Goal: Task Accomplishment & Management: Use online tool/utility

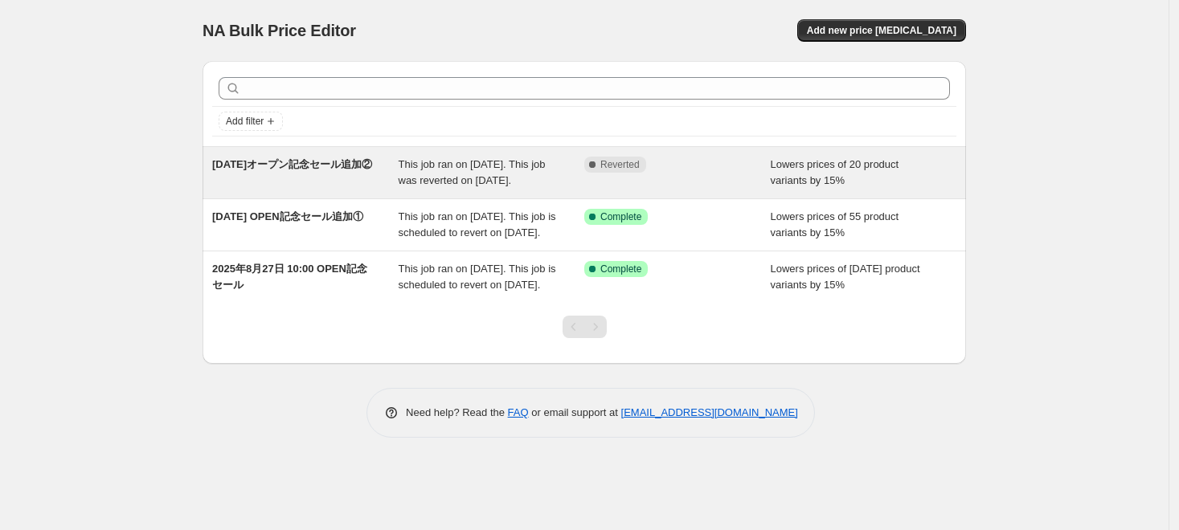
click at [321, 157] on div "2025年9月3日オープン記念セール追加②" at bounding box center [305, 173] width 186 height 32
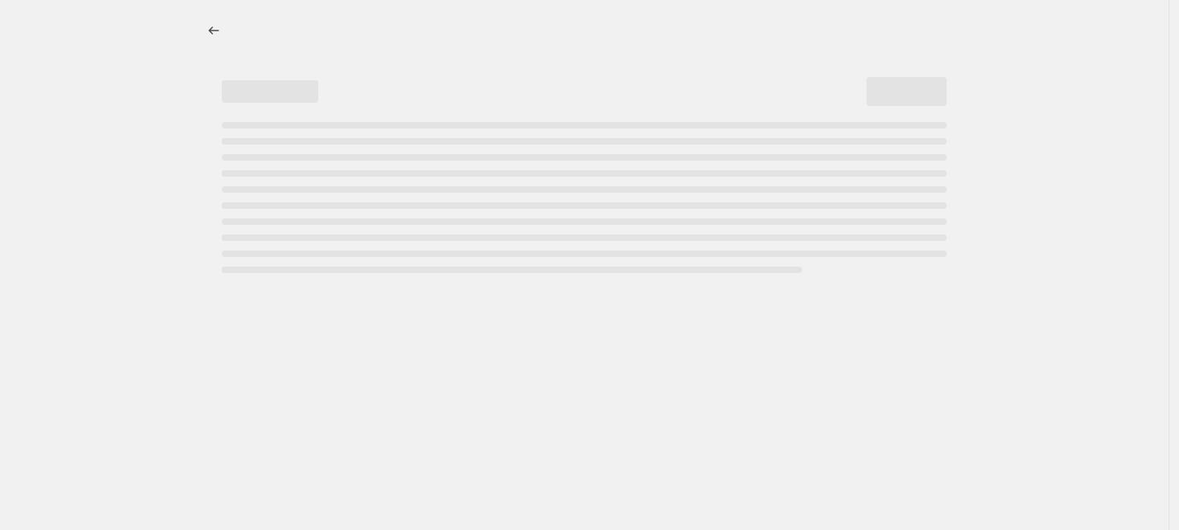
select select "percentage"
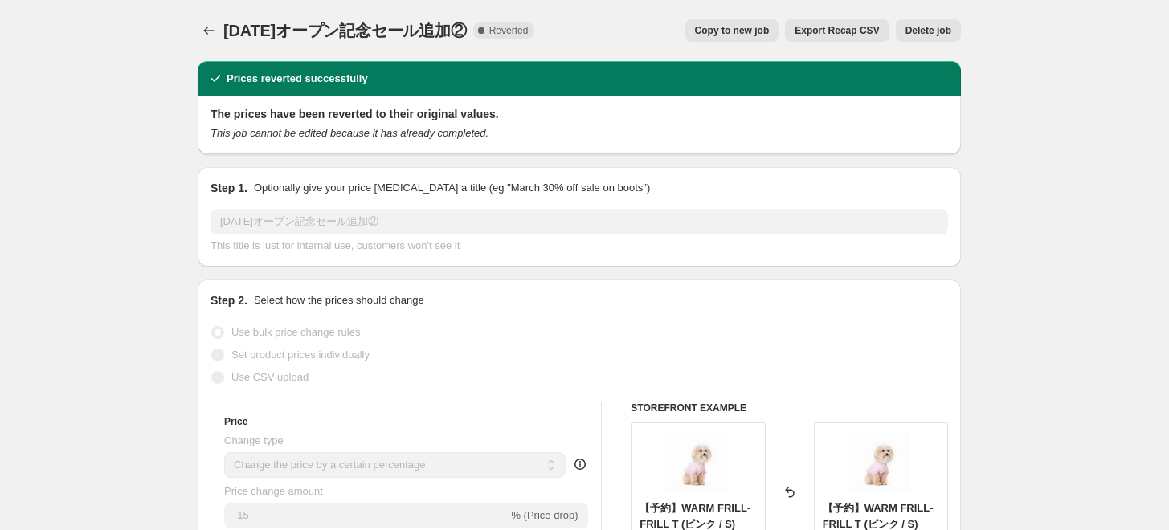
drag, startPoint x: 229, startPoint y: 27, endPoint x: 514, endPoint y: 36, distance: 284.7
click at [467, 36] on span "2025年9月3日オープン記念セール追加②" at bounding box center [345, 31] width 244 height 18
copy span "2025年9月3日オープン記念セール追加②"
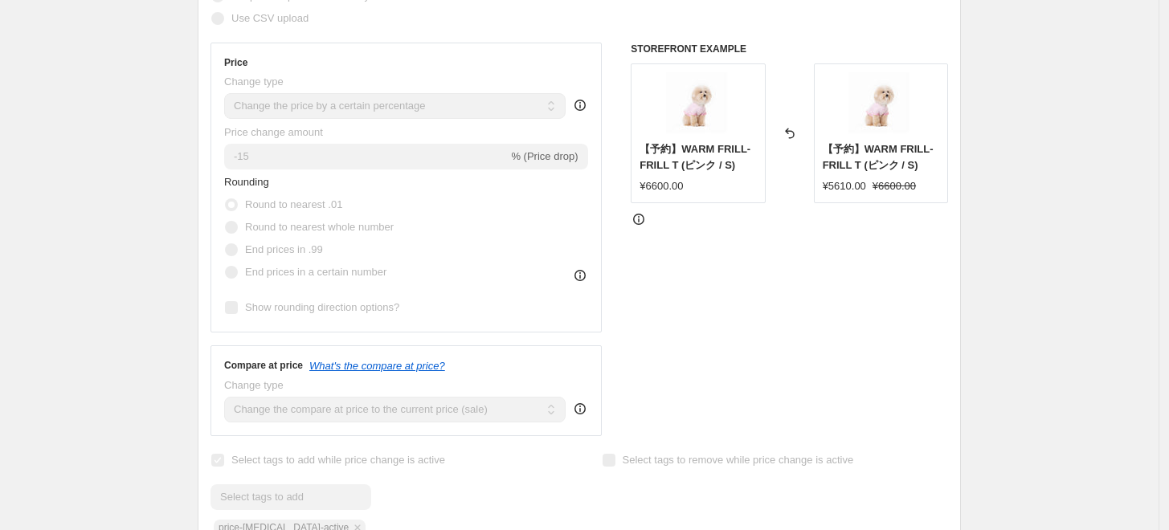
scroll to position [268, 0]
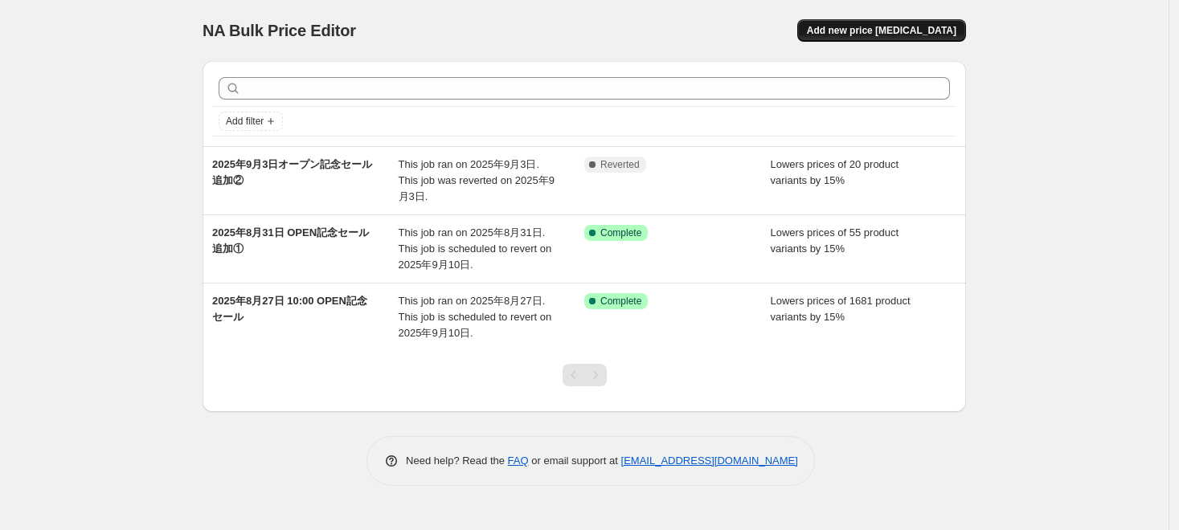
click at [847, 30] on span "Add new price [MEDICAL_DATA]" at bounding box center [881, 30] width 149 height 13
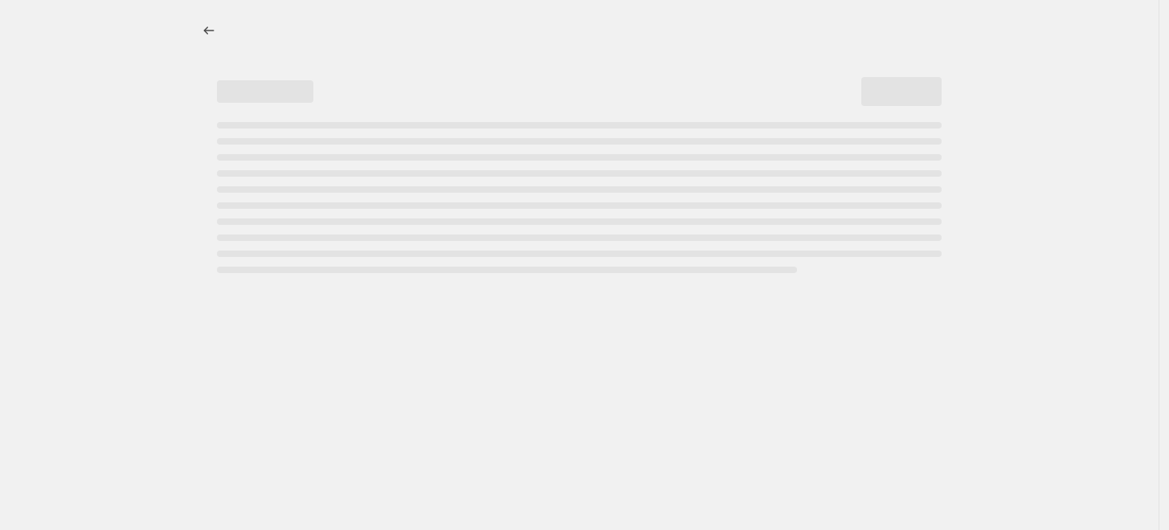
select select "percentage"
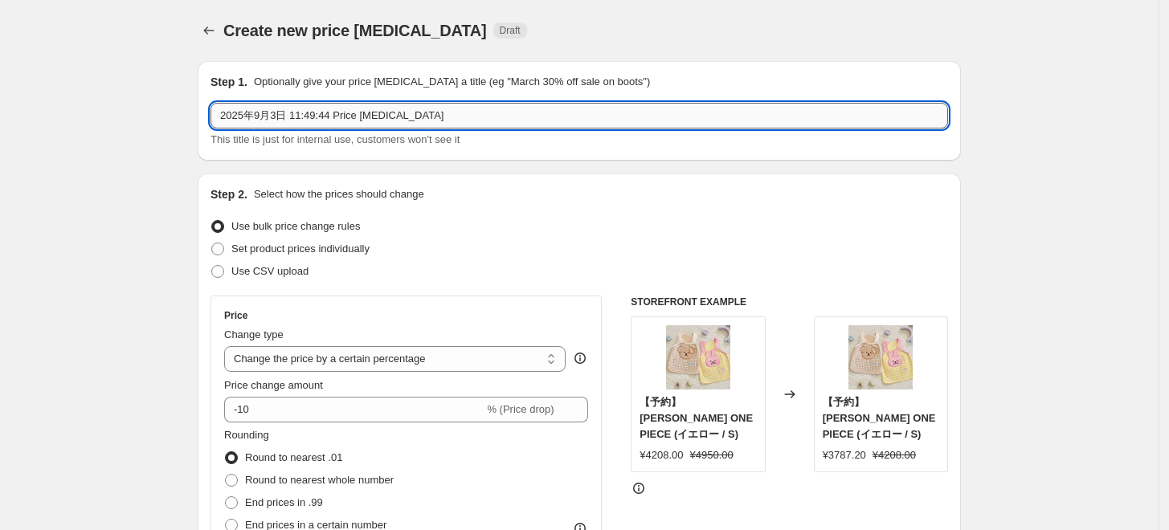
click at [424, 118] on input "2025年9月3日 11:49:44 Price [MEDICAL_DATA]" at bounding box center [580, 116] width 738 height 26
paste input "オープン記念セール追加②"
type input "2025年9月3日オープン記念セール追加②"
drag, startPoint x: 129, startPoint y: 233, endPoint x: 144, endPoint y: 217, distance: 21.6
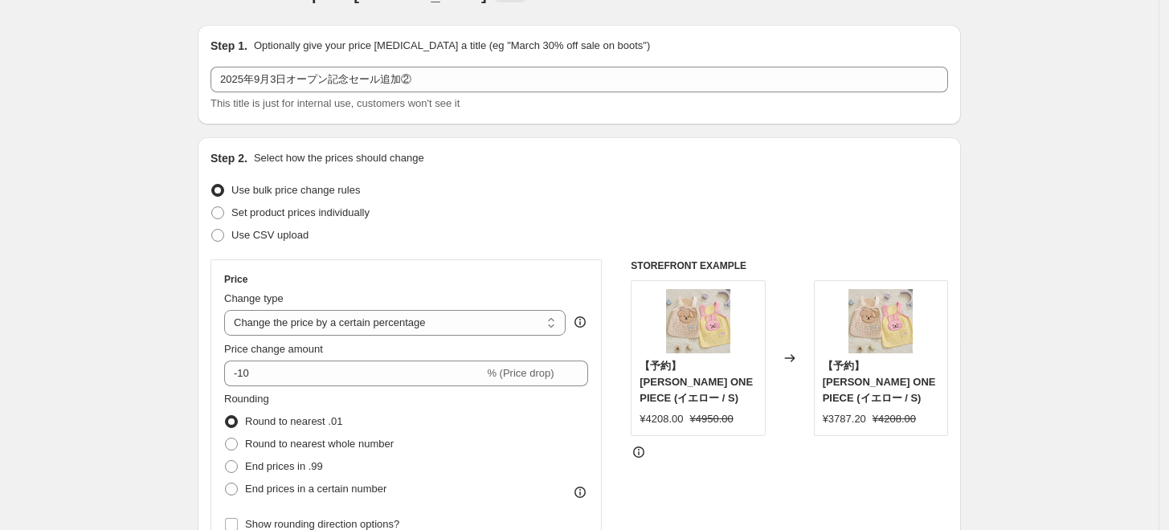
scroll to position [178, 0]
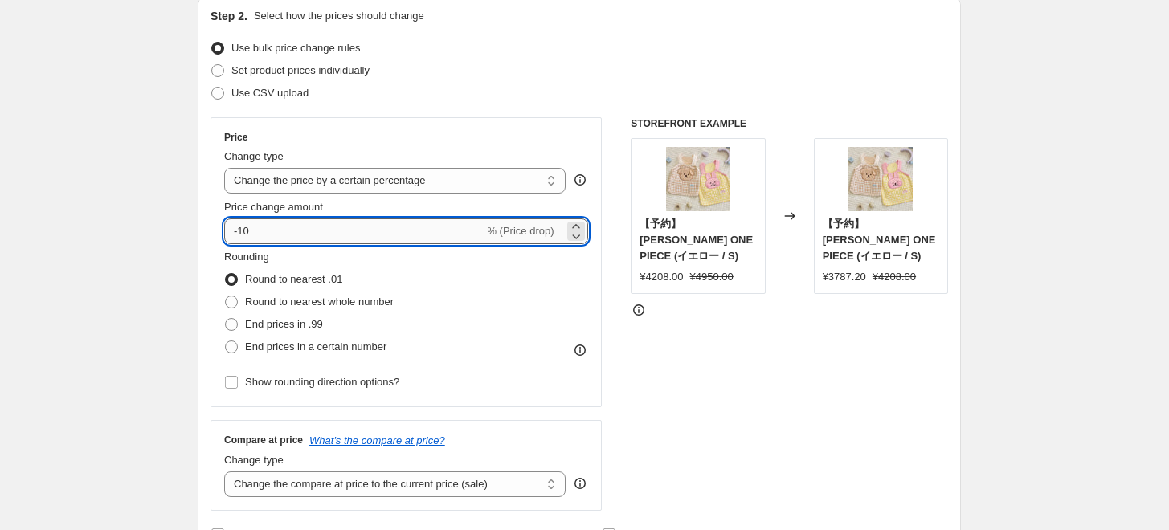
click at [267, 235] on input "-10" at bounding box center [354, 232] width 260 height 26
type input "-15"
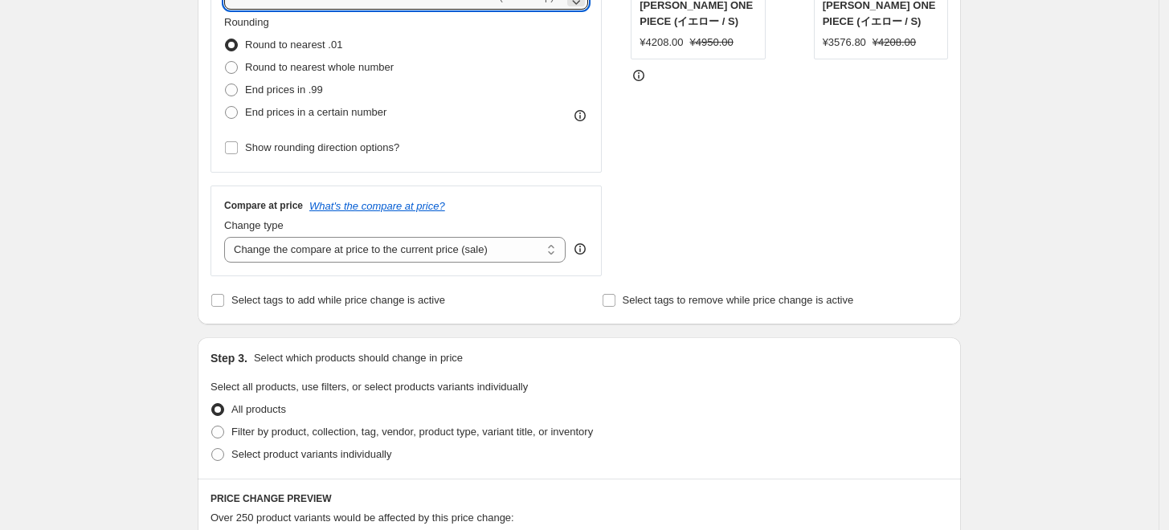
scroll to position [446, 0]
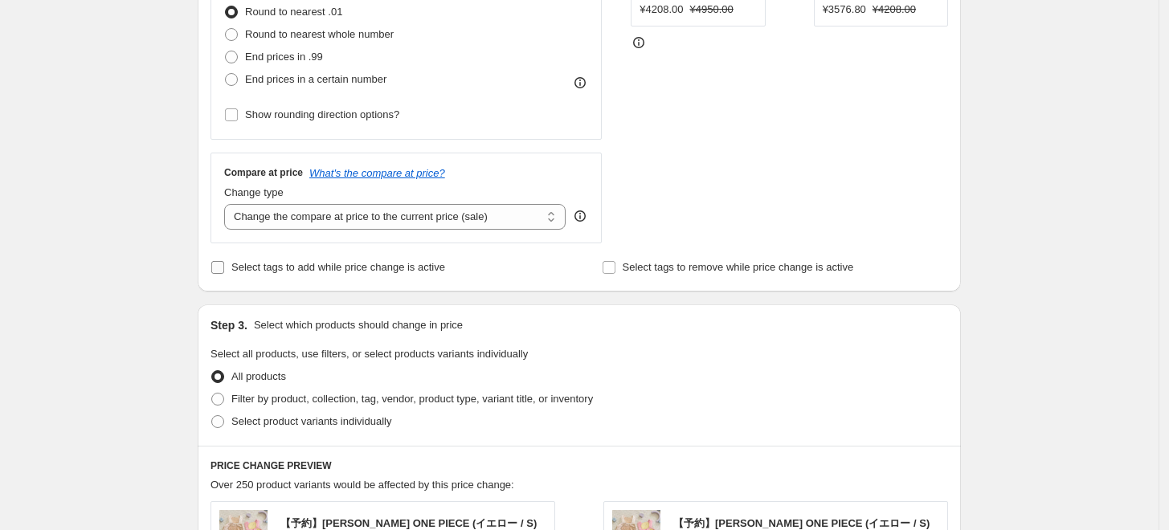
click at [321, 269] on span "Select tags to add while price change is active" at bounding box center [338, 267] width 214 height 12
click at [224, 269] on input "Select tags to add while price change is active" at bounding box center [217, 267] width 13 height 13
checkbox input "true"
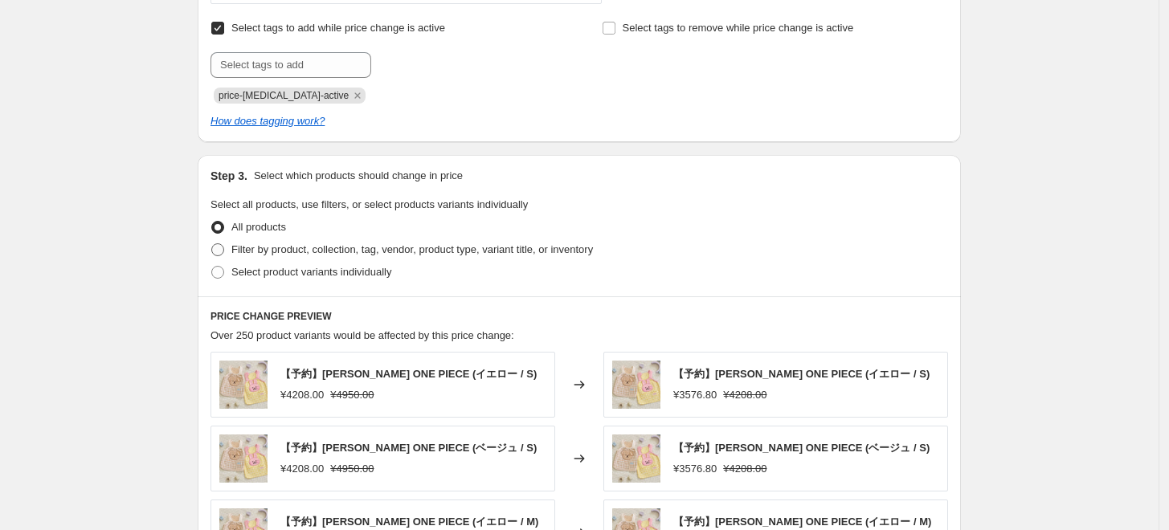
scroll to position [804, 0]
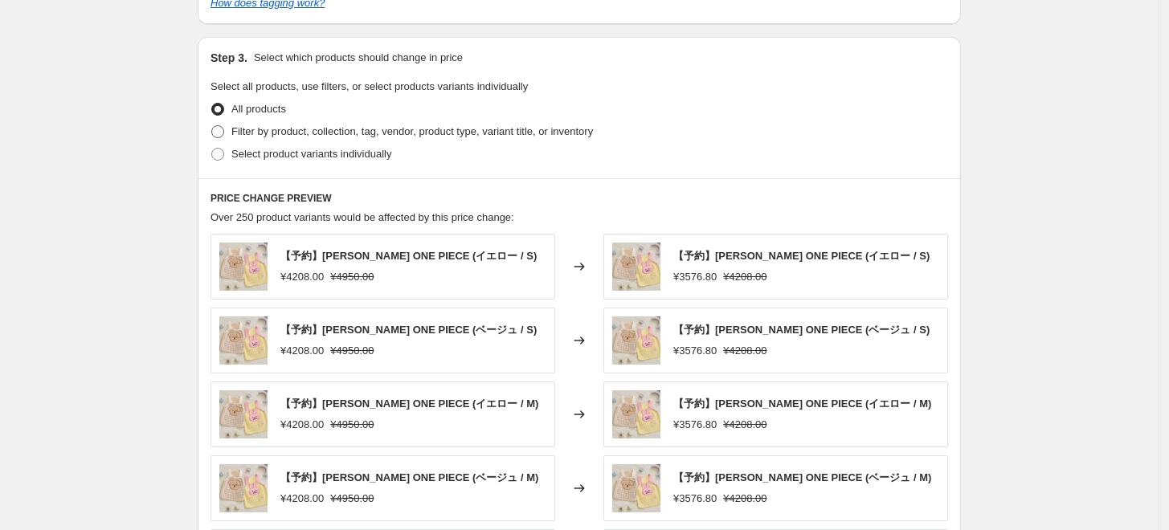
click at [279, 127] on span "Filter by product, collection, tag, vendor, product type, variant title, or inv…" at bounding box center [412, 131] width 362 height 12
click at [212, 126] on input "Filter by product, collection, tag, vendor, product type, variant title, or inv…" at bounding box center [211, 125] width 1 height 1
radio input "true"
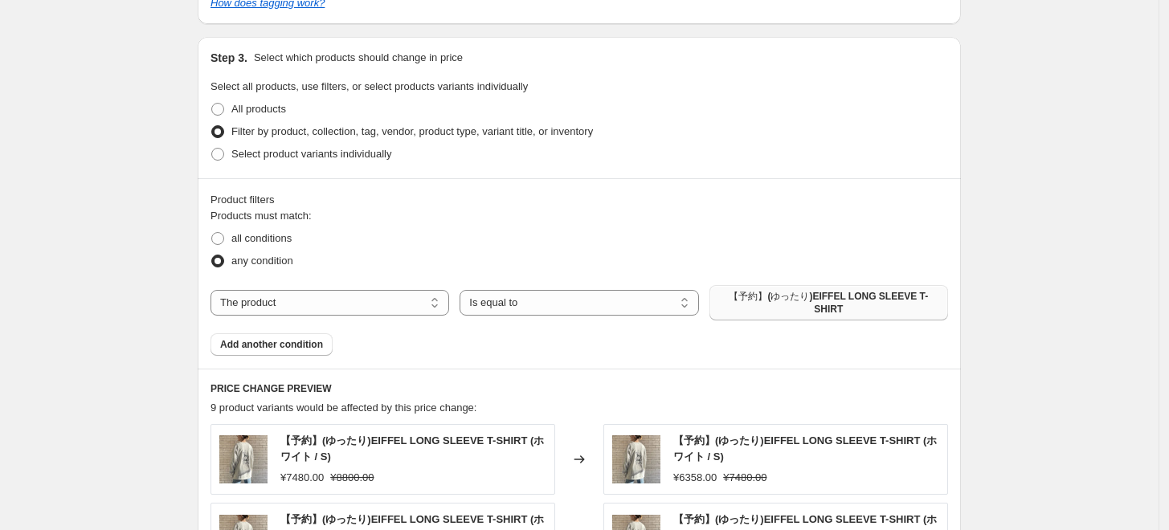
click at [829, 297] on span "【予約】(ゆったり)EIFFEL LONG SLEEVE T-SHIRT" at bounding box center [828, 303] width 219 height 26
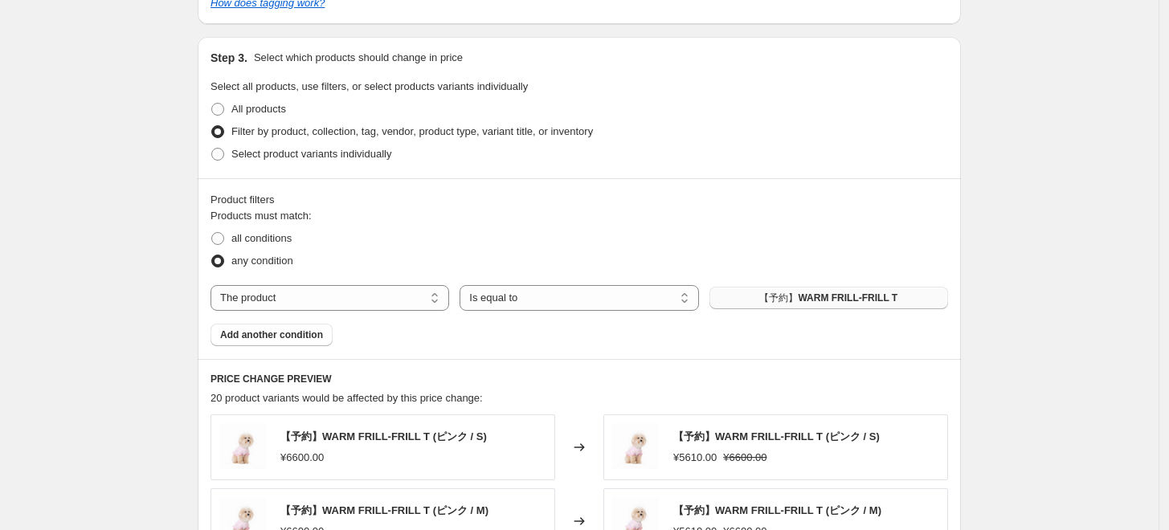
click at [142, 285] on div "Create new price [MEDICAL_DATA]. This page is ready Create new price [MEDICAL_D…" at bounding box center [579, 134] width 1159 height 1877
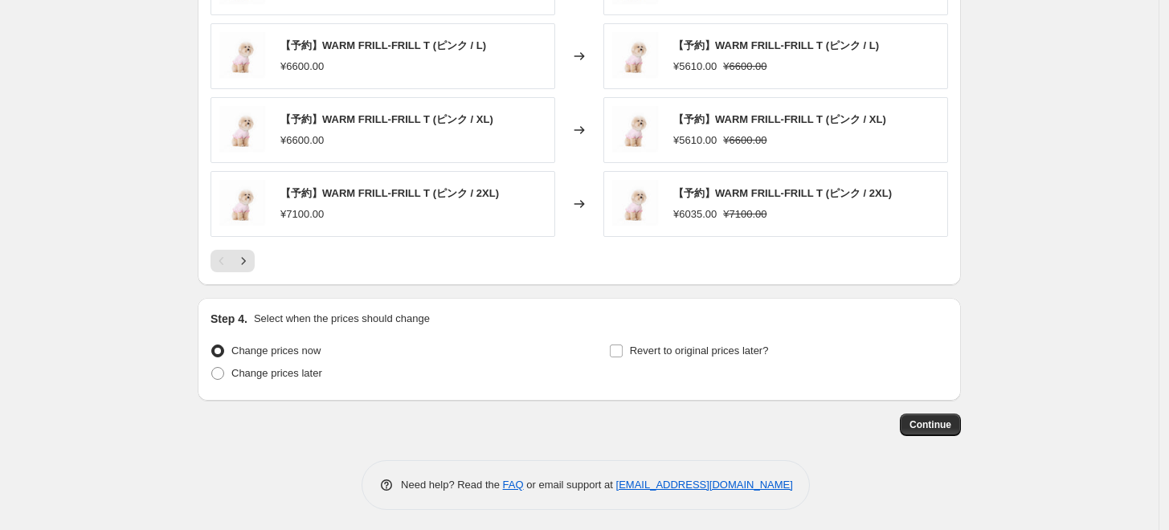
scroll to position [1346, 0]
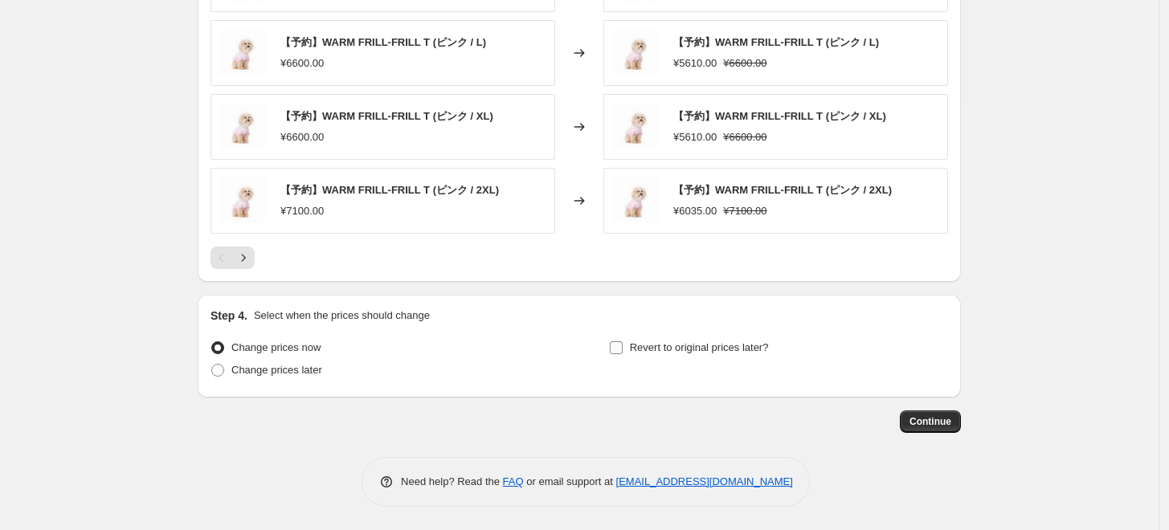
click at [697, 346] on span "Revert to original prices later?" at bounding box center [699, 348] width 139 height 12
click at [623, 346] on input "Revert to original prices later?" at bounding box center [616, 348] width 13 height 13
checkbox input "true"
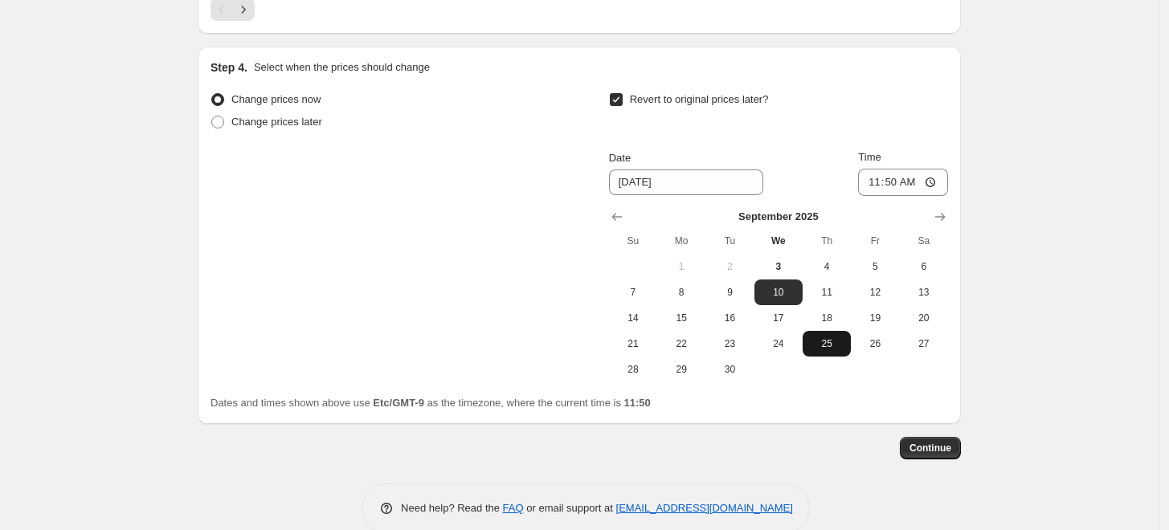
scroll to position [1614, 0]
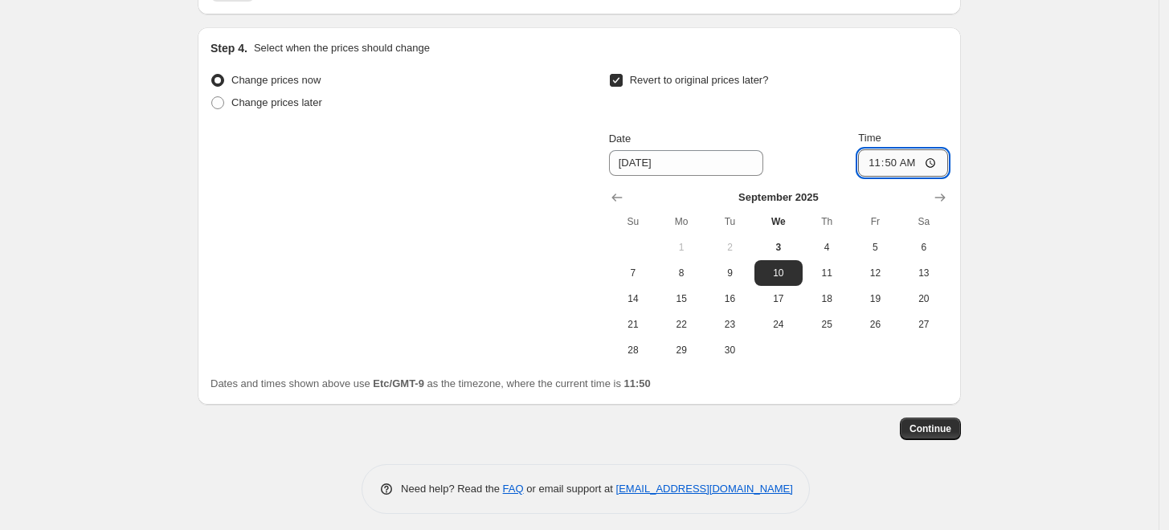
click at [915, 165] on input "11:50" at bounding box center [903, 162] width 90 height 27
click at [898, 159] on input "11:50" at bounding box center [903, 162] width 90 height 27
type input "23:59"
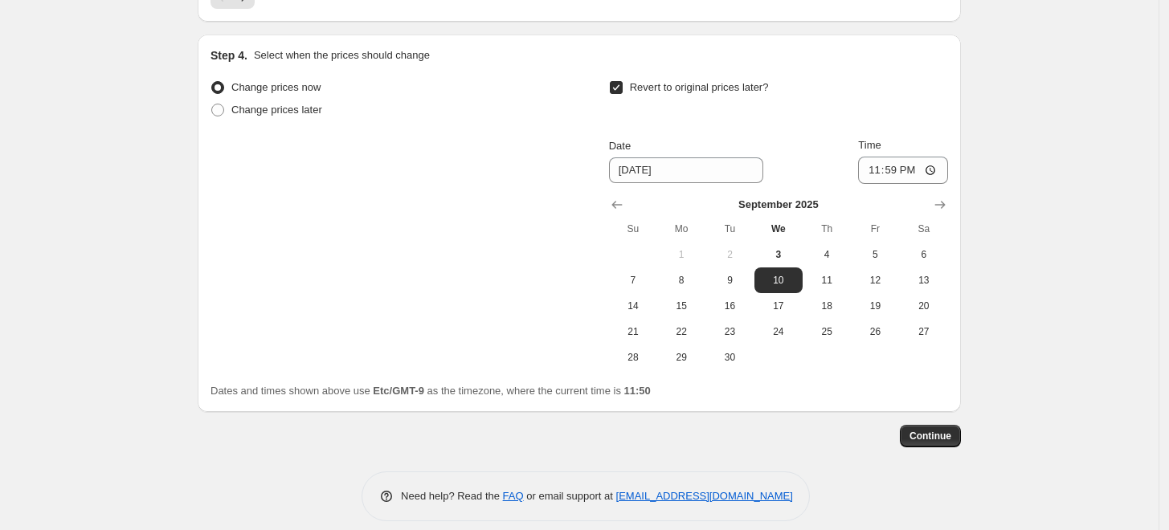
scroll to position [1607, 0]
click at [256, 110] on span "Change prices later" at bounding box center [276, 109] width 91 height 12
click at [212, 104] on input "Change prices later" at bounding box center [211, 103] width 1 height 1
radio input "true"
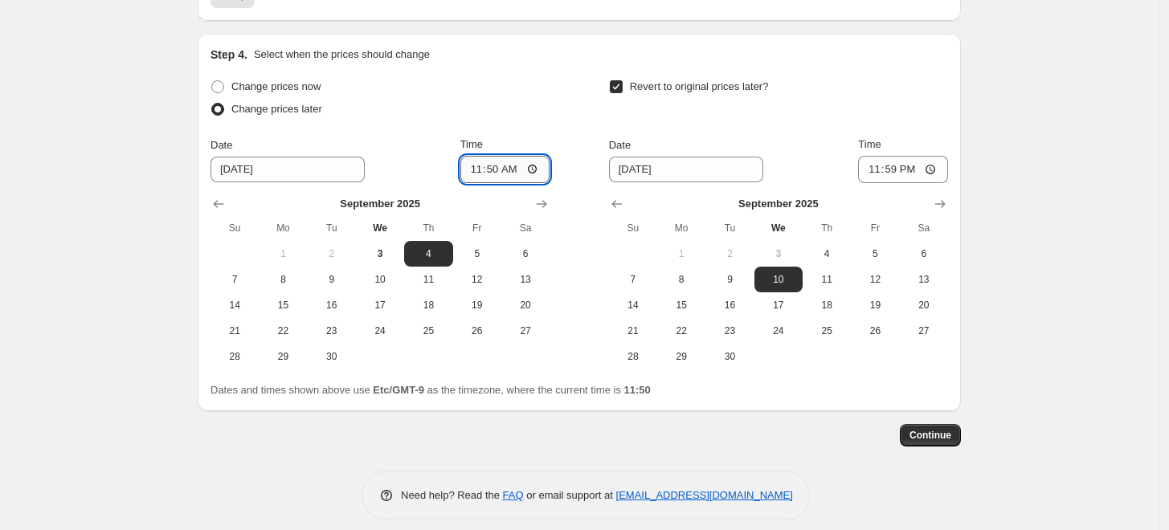
click at [514, 172] on input "11:50" at bounding box center [506, 169] width 90 height 27
click at [497, 169] on input "11:50" at bounding box center [506, 169] width 90 height 27
click at [388, 255] on span "3" at bounding box center [379, 254] width 35 height 13
type input "[DATE]"
click at [502, 169] on input "11:50" at bounding box center [506, 169] width 90 height 27
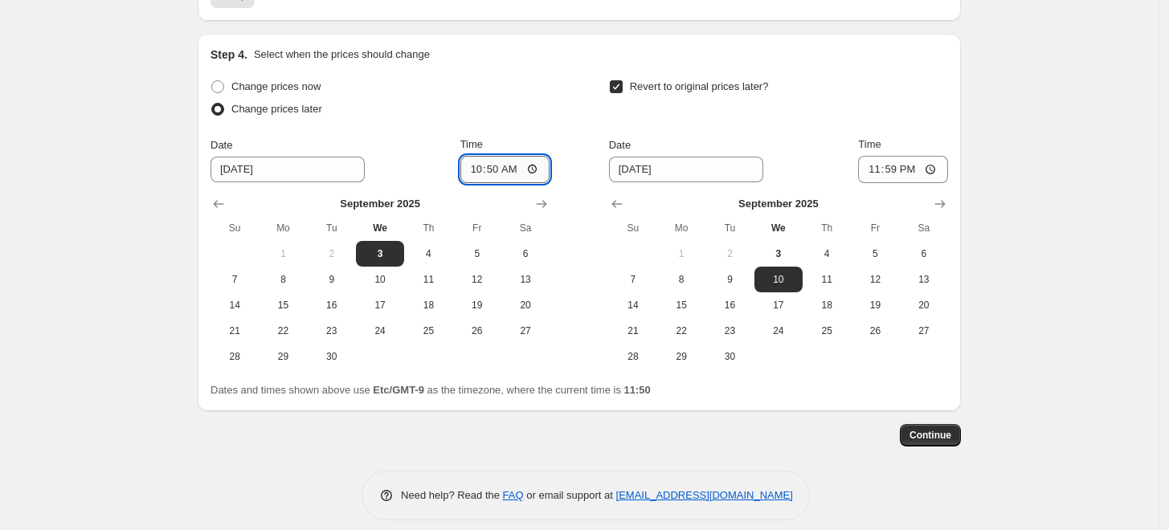
click at [506, 170] on input "10:50" at bounding box center [506, 169] width 90 height 27
click at [502, 171] on input "10:50" at bounding box center [506, 169] width 90 height 27
type input "12:00"
click at [246, 85] on span "Change prices now" at bounding box center [275, 86] width 89 height 12
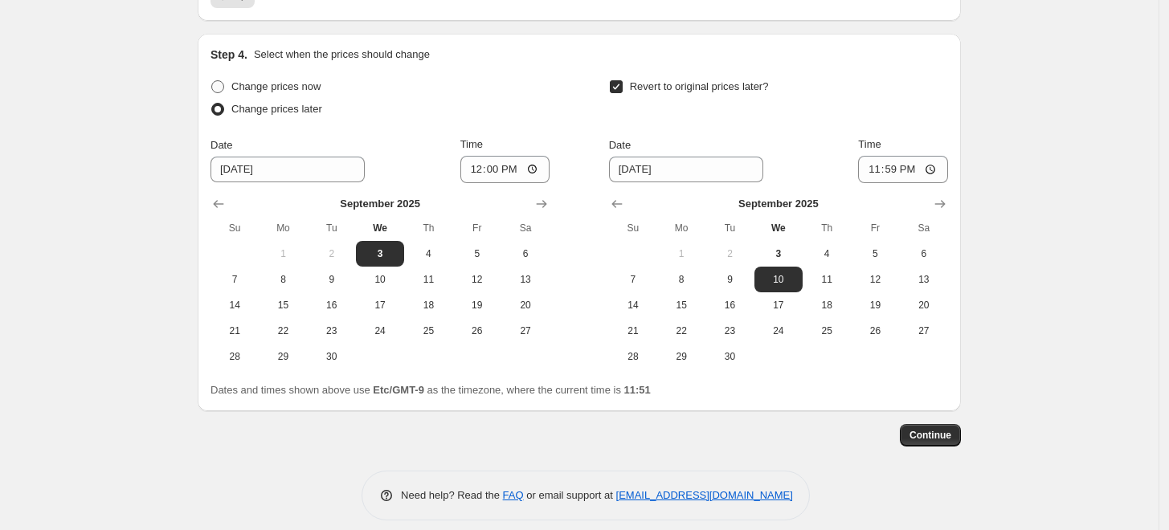
click at [212, 81] on input "Change prices now" at bounding box center [211, 80] width 1 height 1
radio input "true"
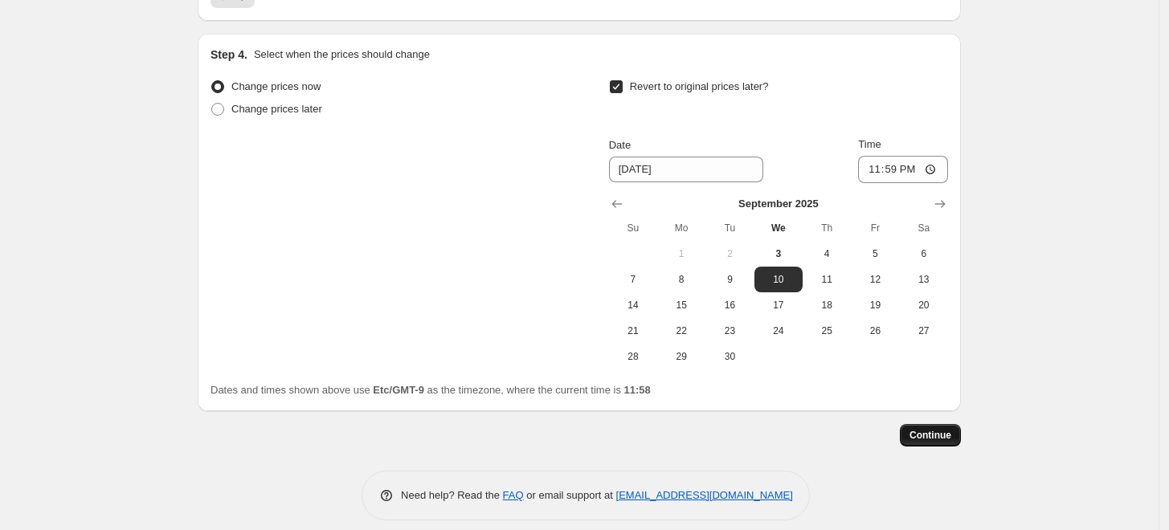
click at [947, 434] on span "Continue" at bounding box center [931, 435] width 42 height 13
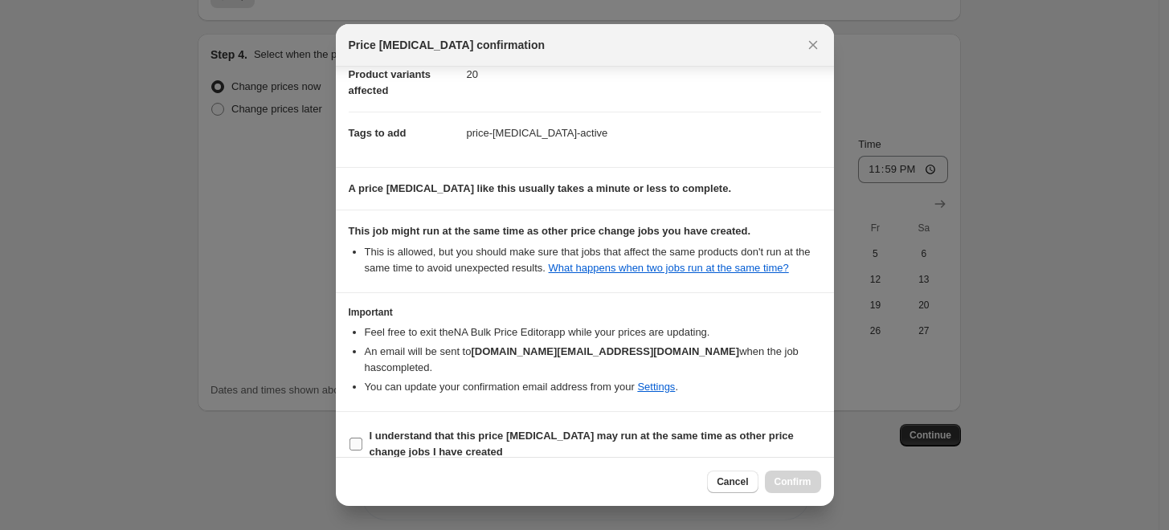
scroll to position [203, 0]
click at [477, 429] on b "I understand that this price [MEDICAL_DATA] may run at the same time as other p…" at bounding box center [582, 443] width 424 height 28
click at [362, 437] on input "I understand that this price [MEDICAL_DATA] may run at the same time as other p…" at bounding box center [356, 443] width 13 height 13
checkbox input "true"
click at [813, 481] on button "Confirm" at bounding box center [793, 482] width 56 height 23
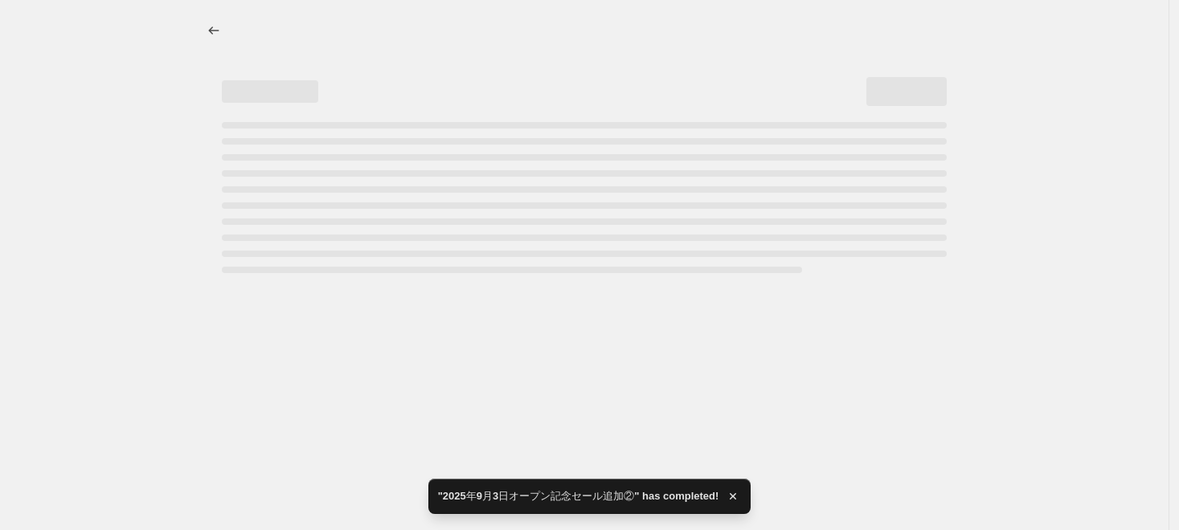
select select "percentage"
